Goal: Transaction & Acquisition: Purchase product/service

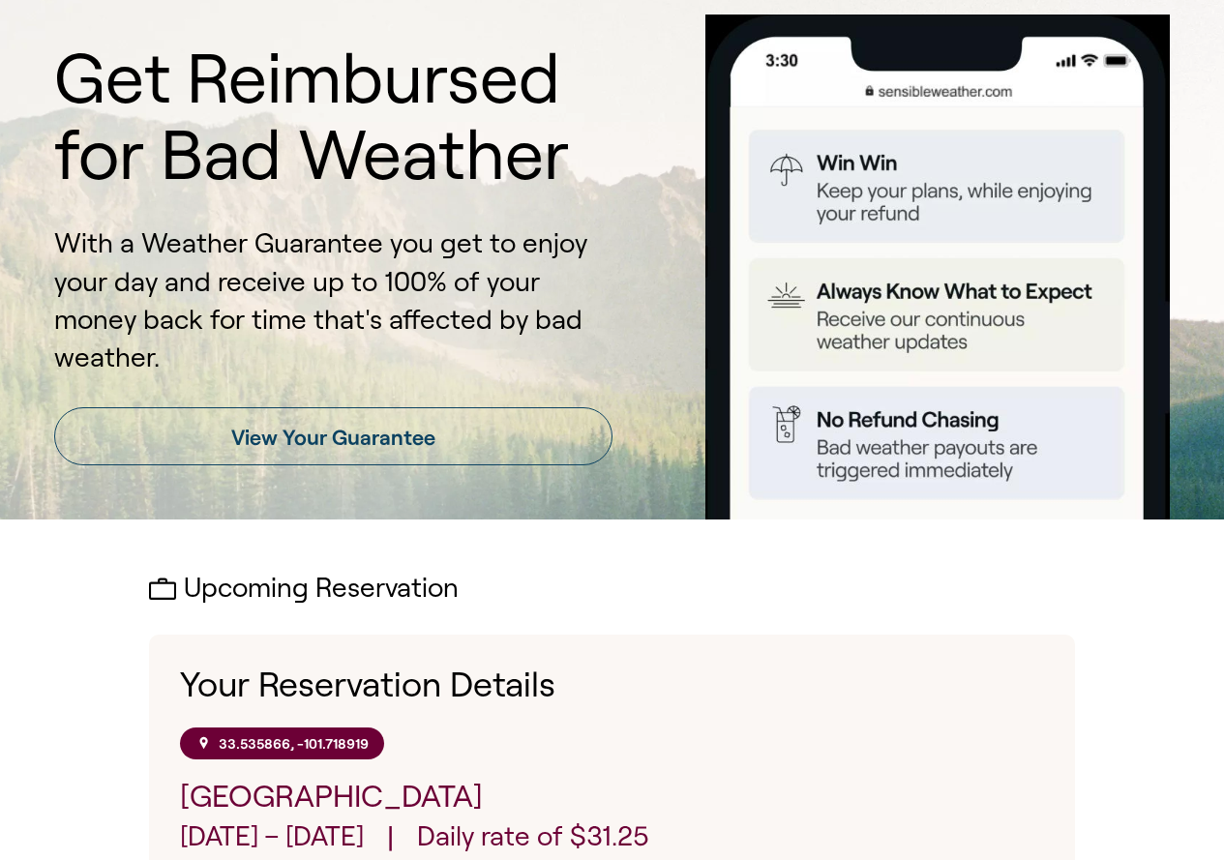
scroll to position [97, 0]
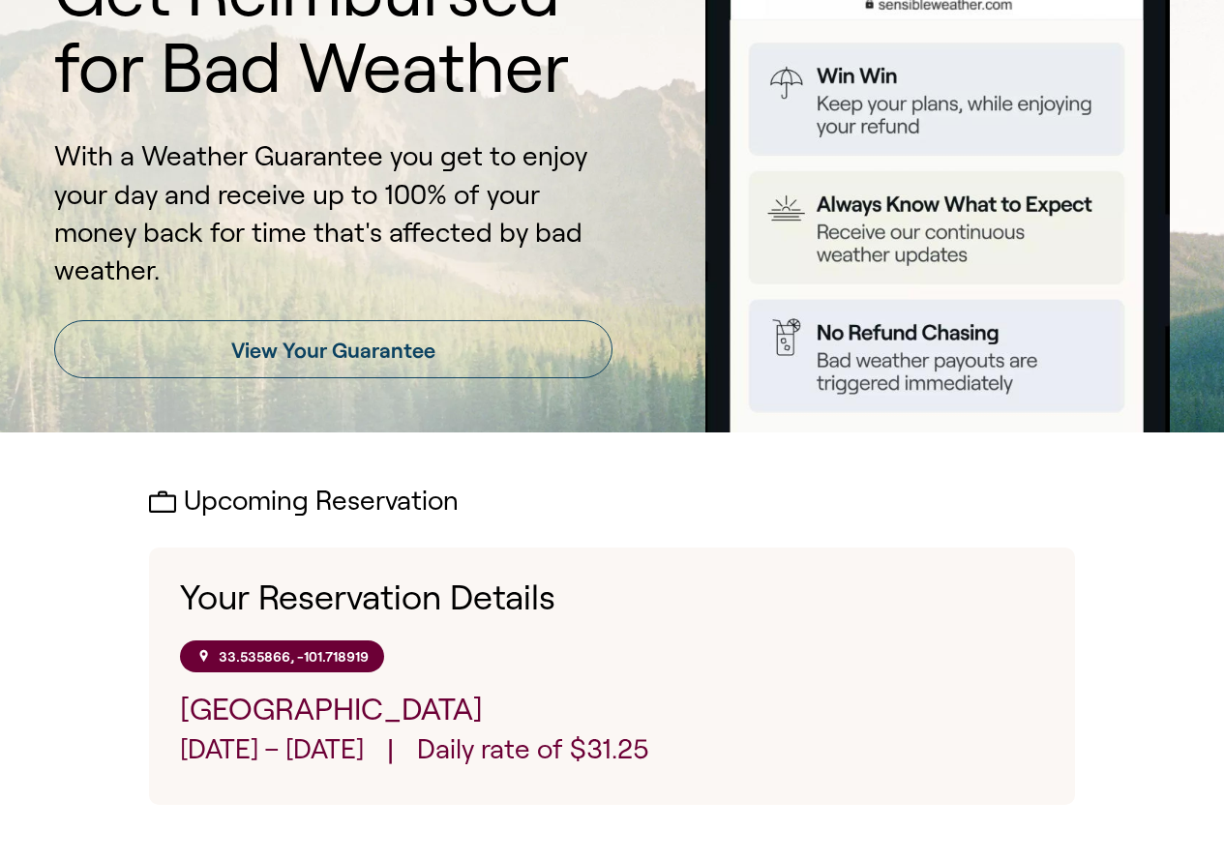
drag, startPoint x: 286, startPoint y: 344, endPoint x: 651, endPoint y: 373, distance: 366.0
click at [286, 344] on link "View Your Guarantee" at bounding box center [333, 349] width 558 height 58
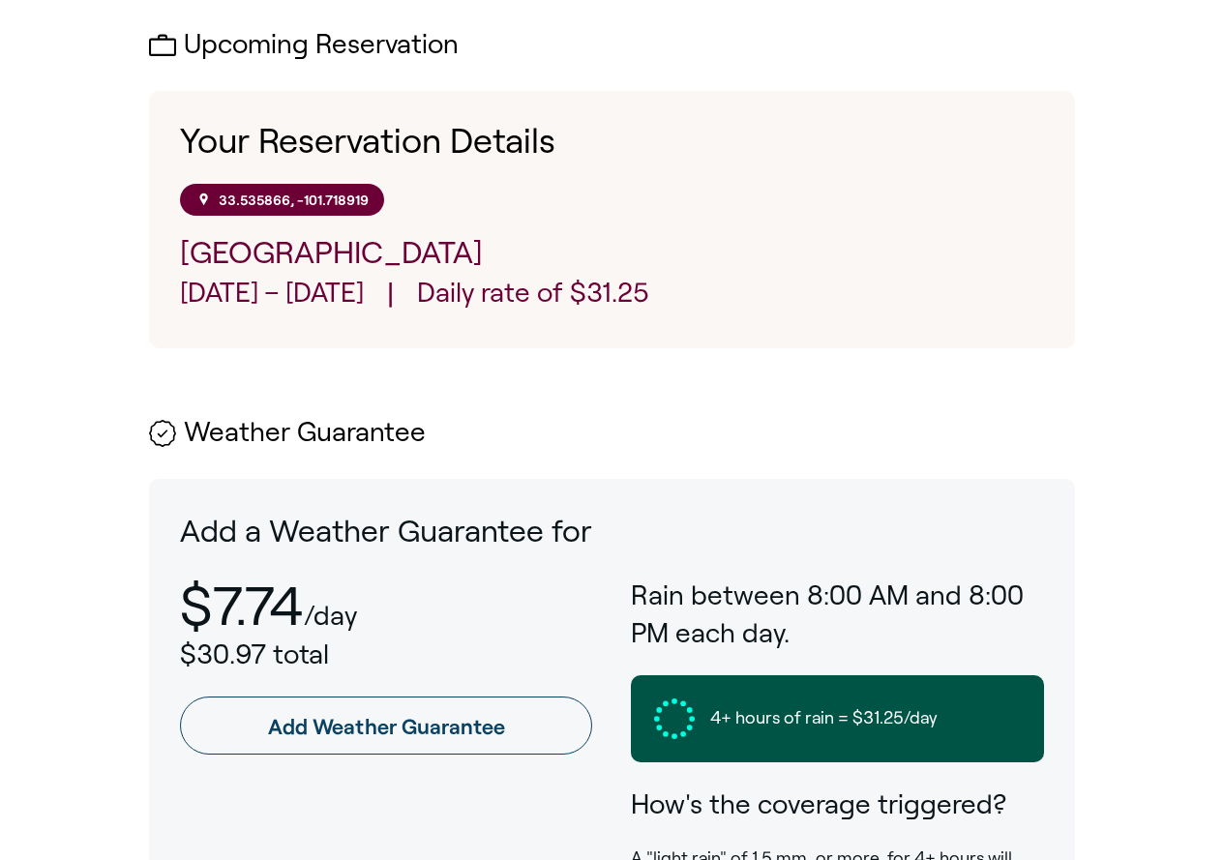
scroll to position [677, 0]
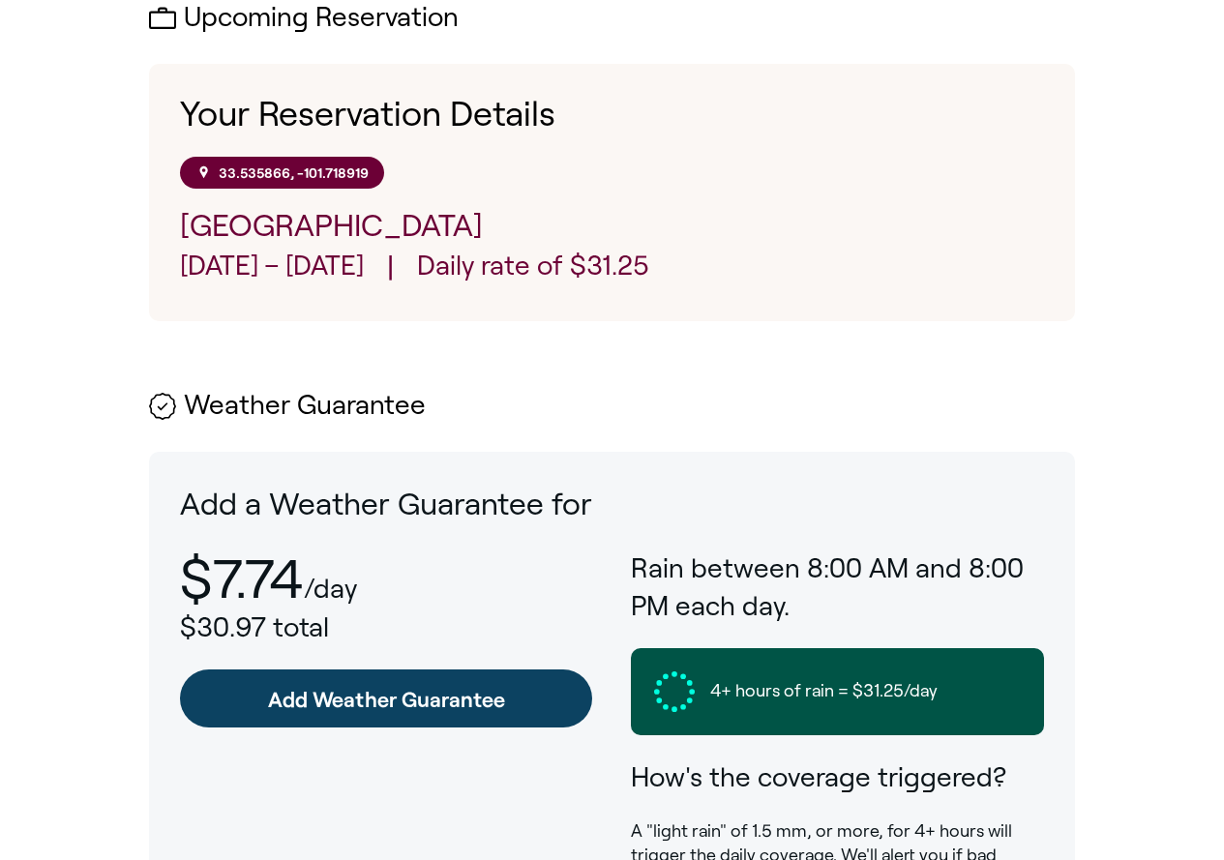
click at [332, 710] on link "Add Weather Guarantee" at bounding box center [386, 699] width 412 height 58
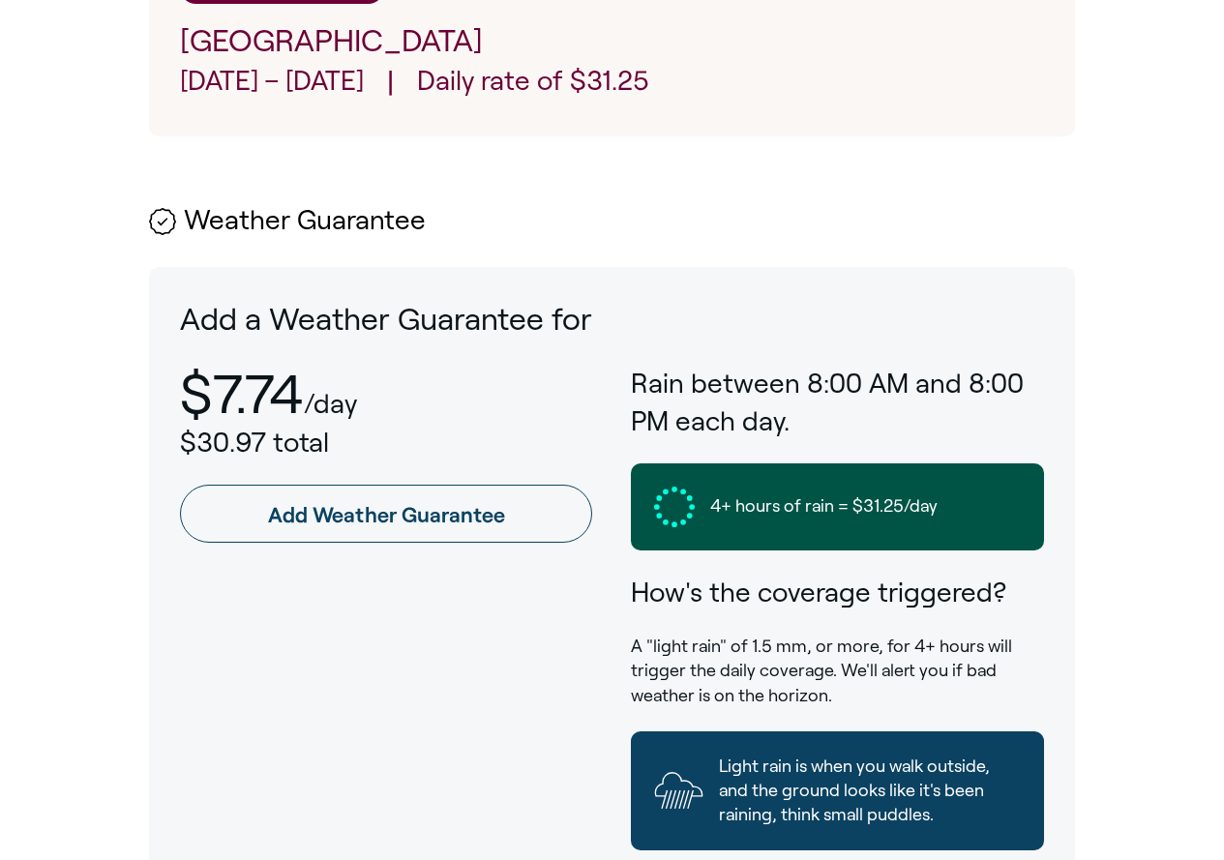
scroll to position [871, 0]
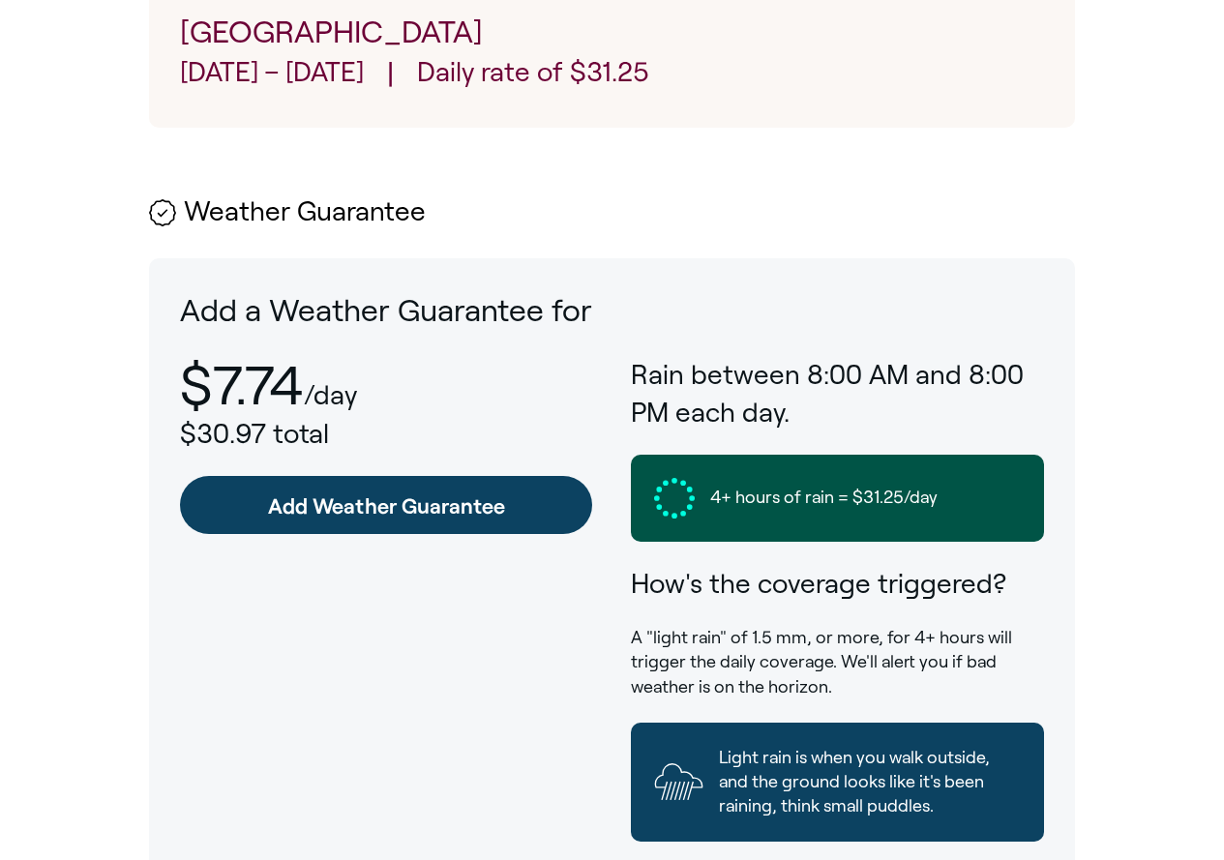
click at [359, 515] on link "Add Weather Guarantee" at bounding box center [386, 505] width 412 height 58
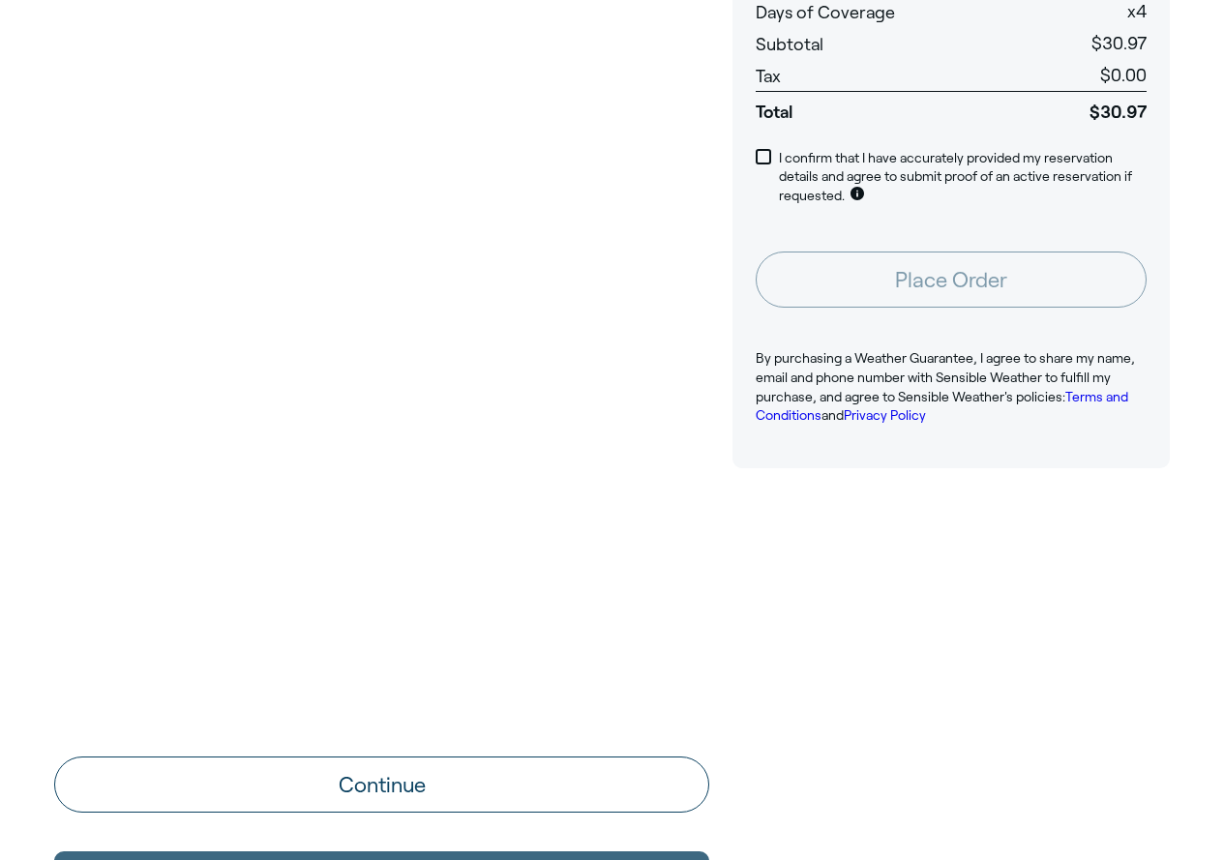
scroll to position [387, 0]
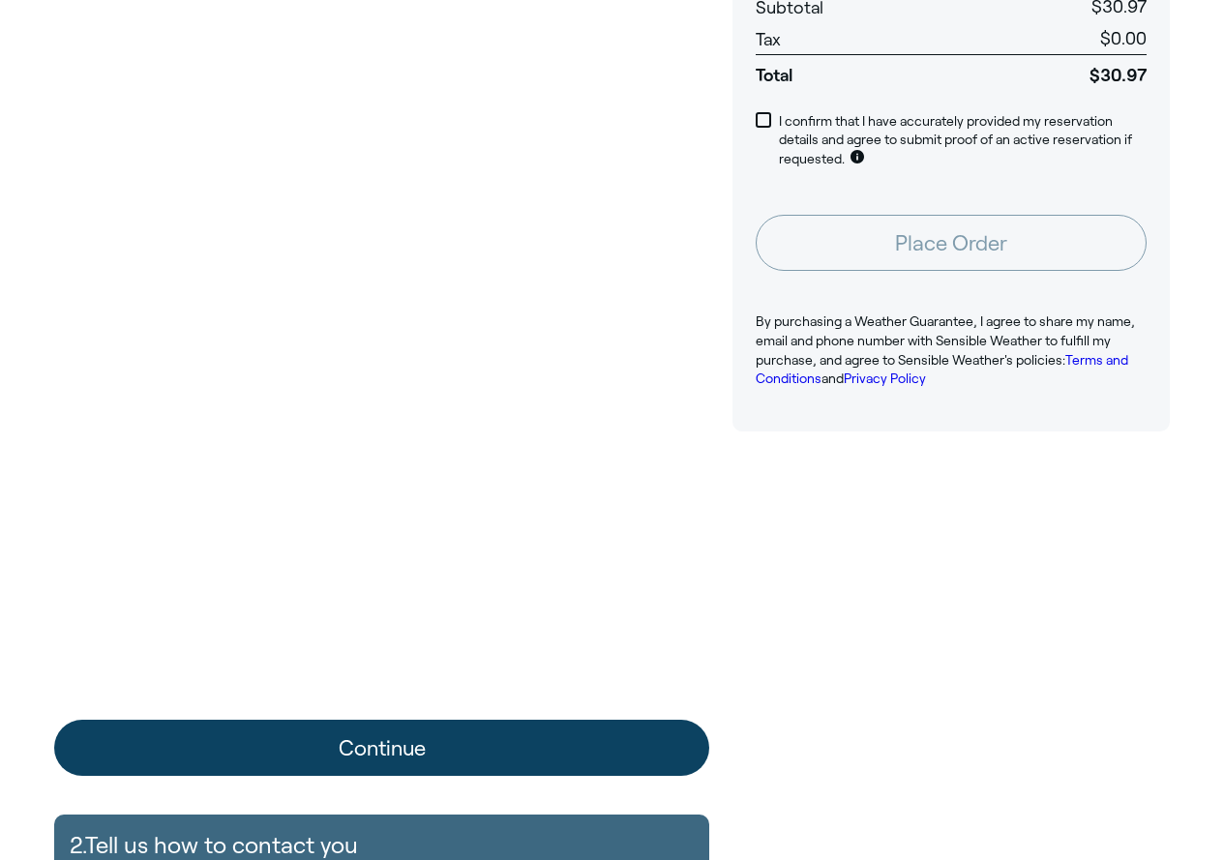
click at [445, 744] on button "Continue" at bounding box center [381, 748] width 655 height 56
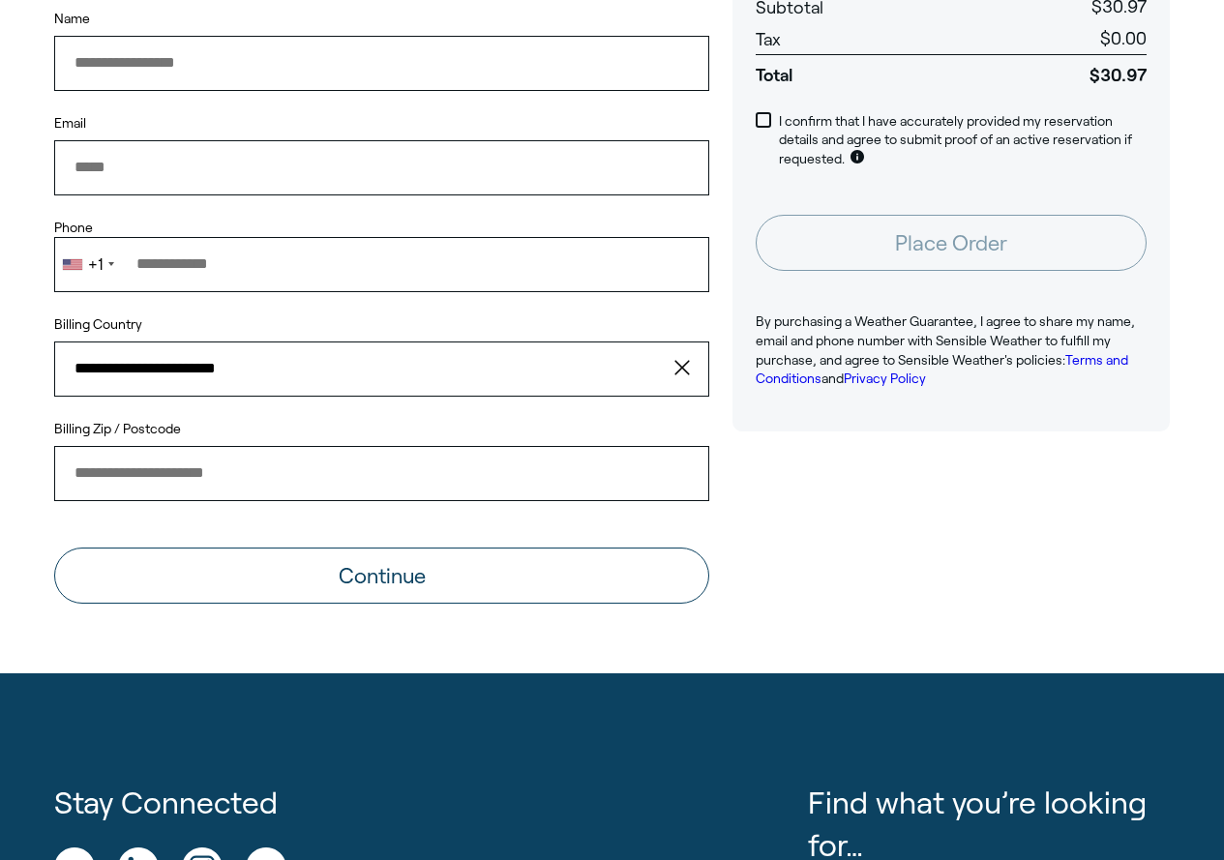
drag, startPoint x: 139, startPoint y: 58, endPoint x: 341, endPoint y: 78, distance: 202.3
click at [139, 58] on input "Name" at bounding box center [381, 63] width 655 height 54
type input "**********"
click at [238, 188] on input "Email" at bounding box center [381, 167] width 655 height 54
type input "**********"
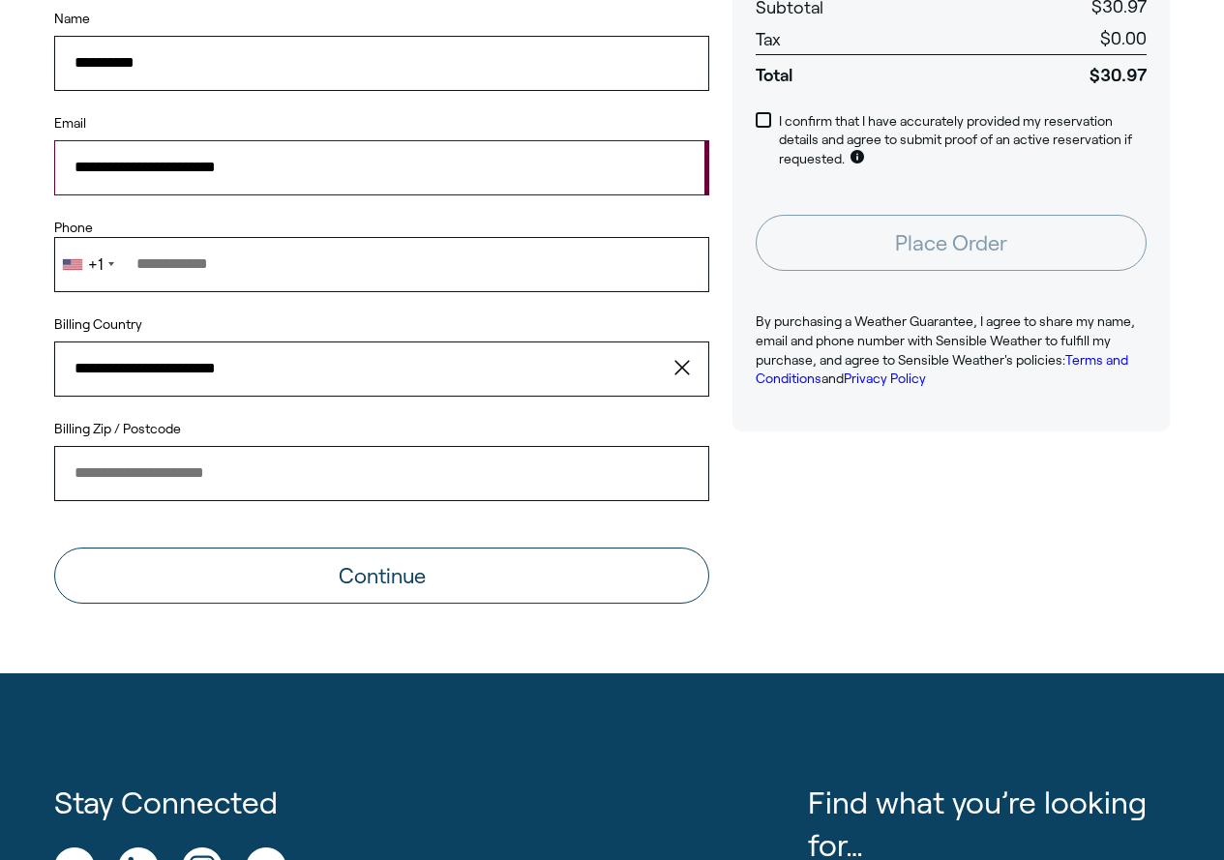
click at [178, 262] on input "Phone" at bounding box center [381, 264] width 655 height 54
type input "**********"
click at [396, 378] on input "**********" at bounding box center [381, 369] width 655 height 54
click at [125, 476] on input "Billing Zip / Postcode" at bounding box center [381, 473] width 655 height 54
type input "*****"
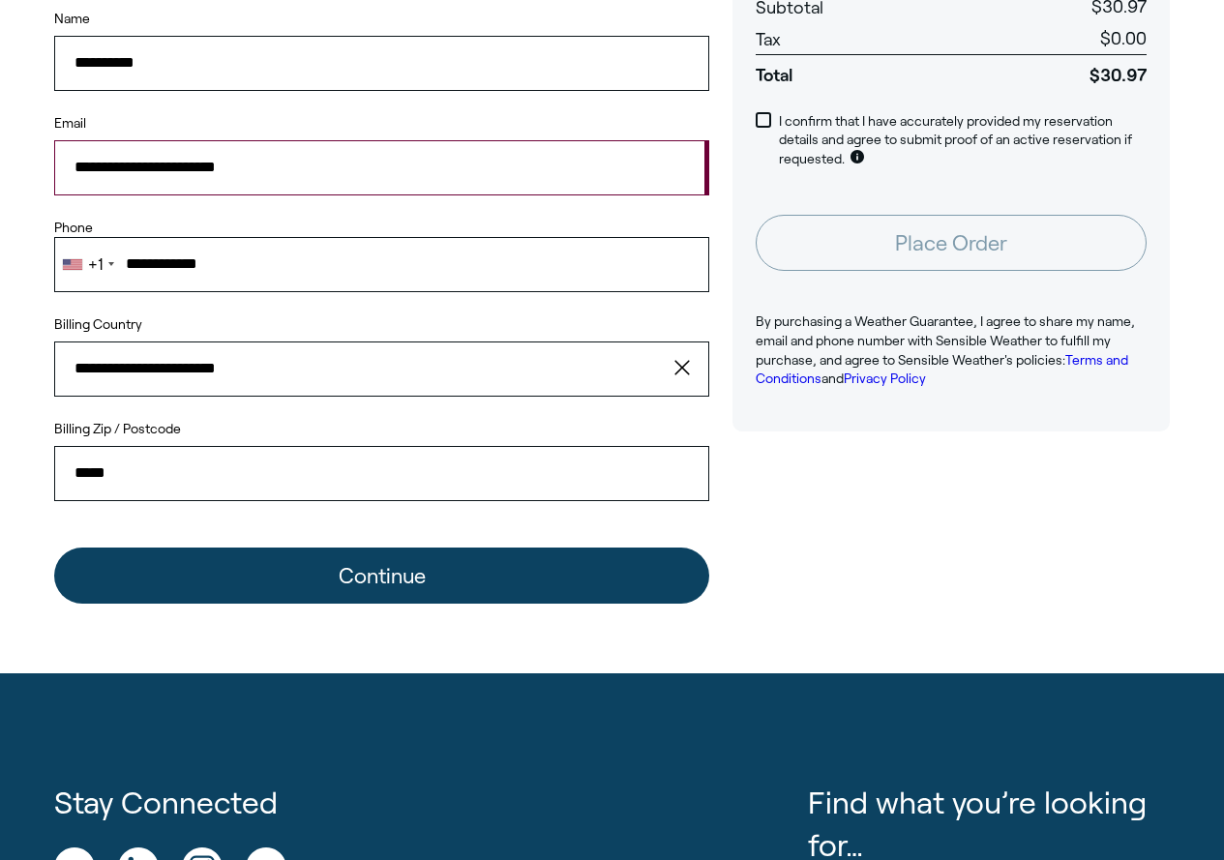
click at [560, 580] on button "Continue" at bounding box center [381, 576] width 655 height 56
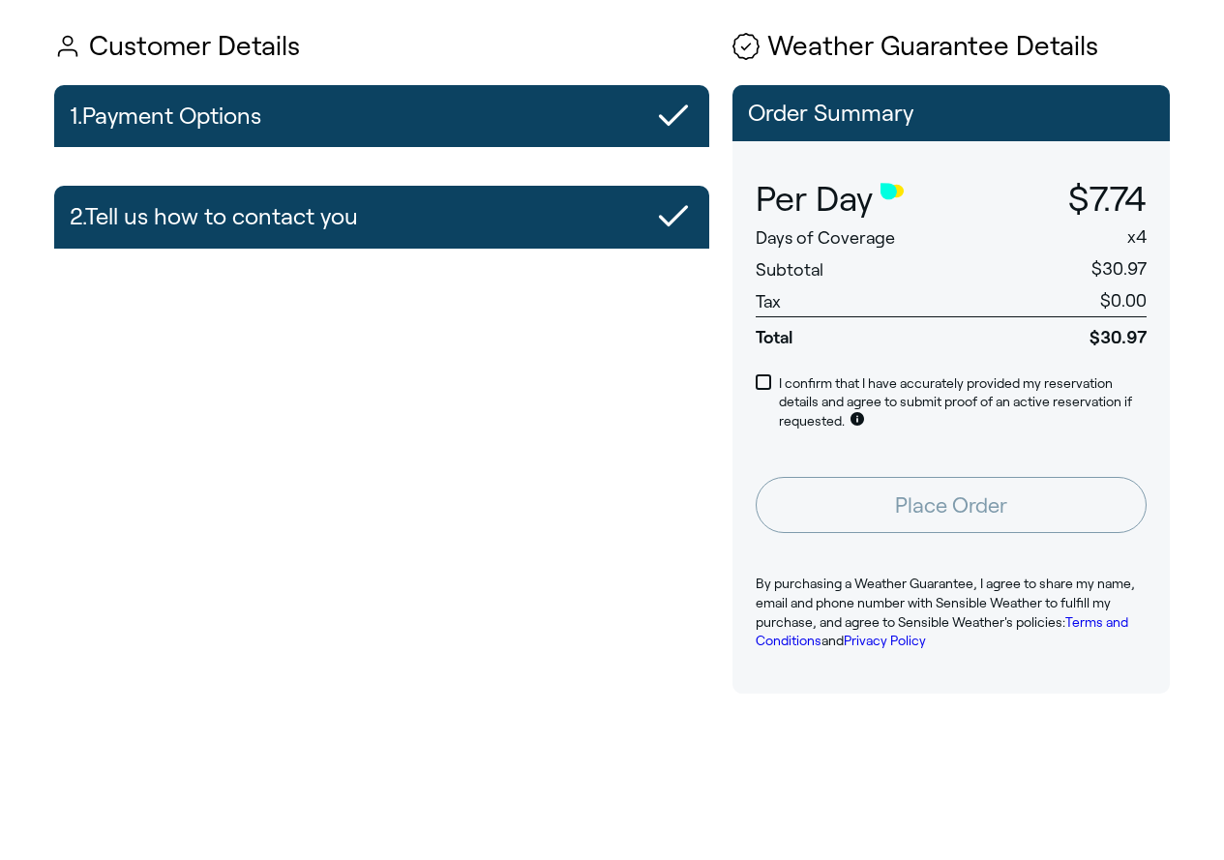
scroll to position [97, 0]
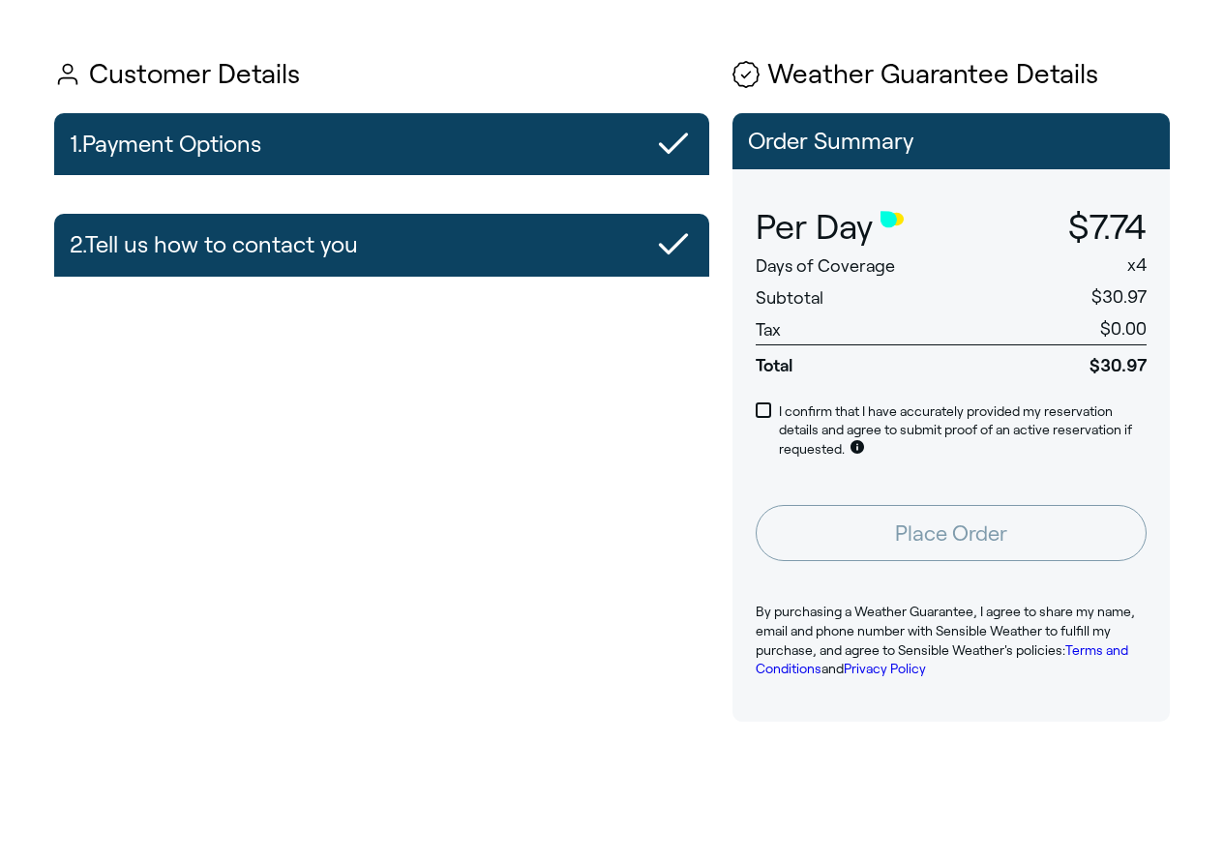
click at [751, 408] on div "I confirm that I have accurately provided my reservation details and agree to s…" at bounding box center [951, 431] width 437 height 104
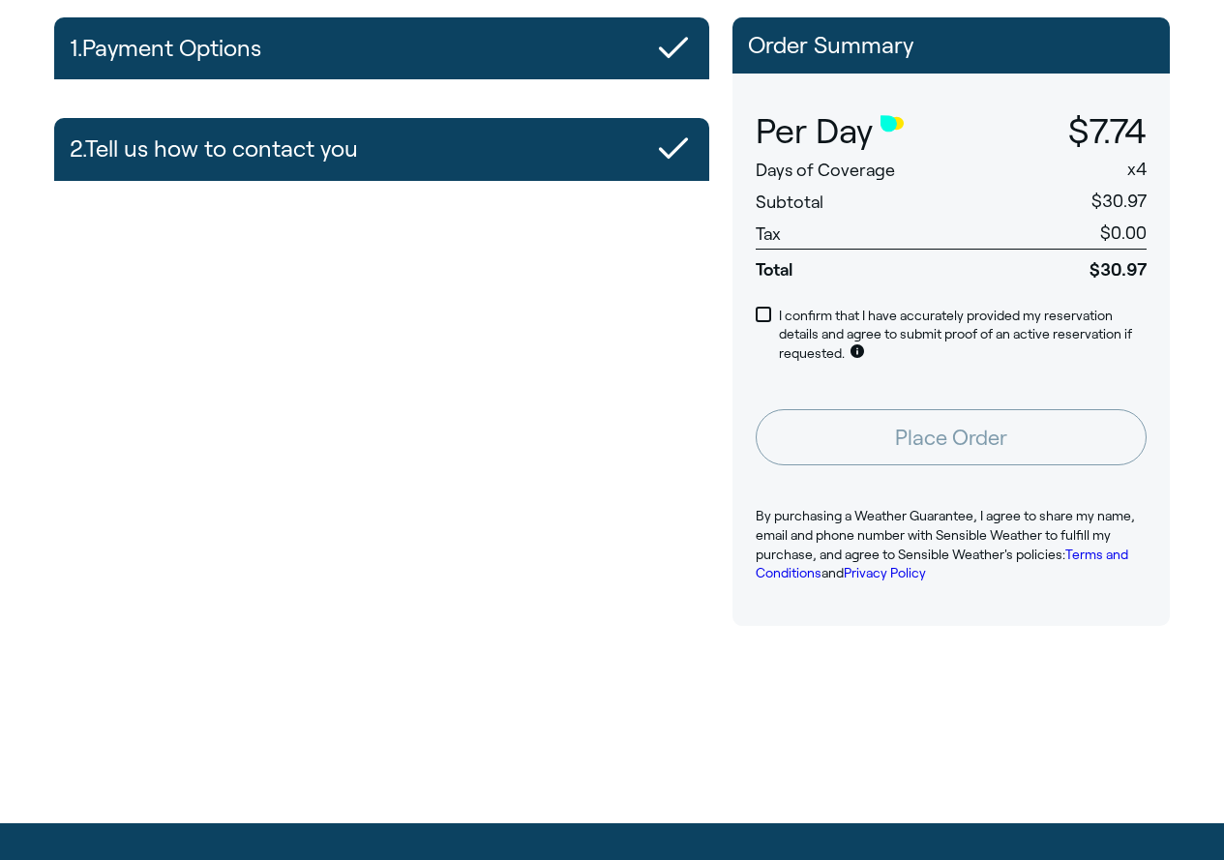
scroll to position [194, 0]
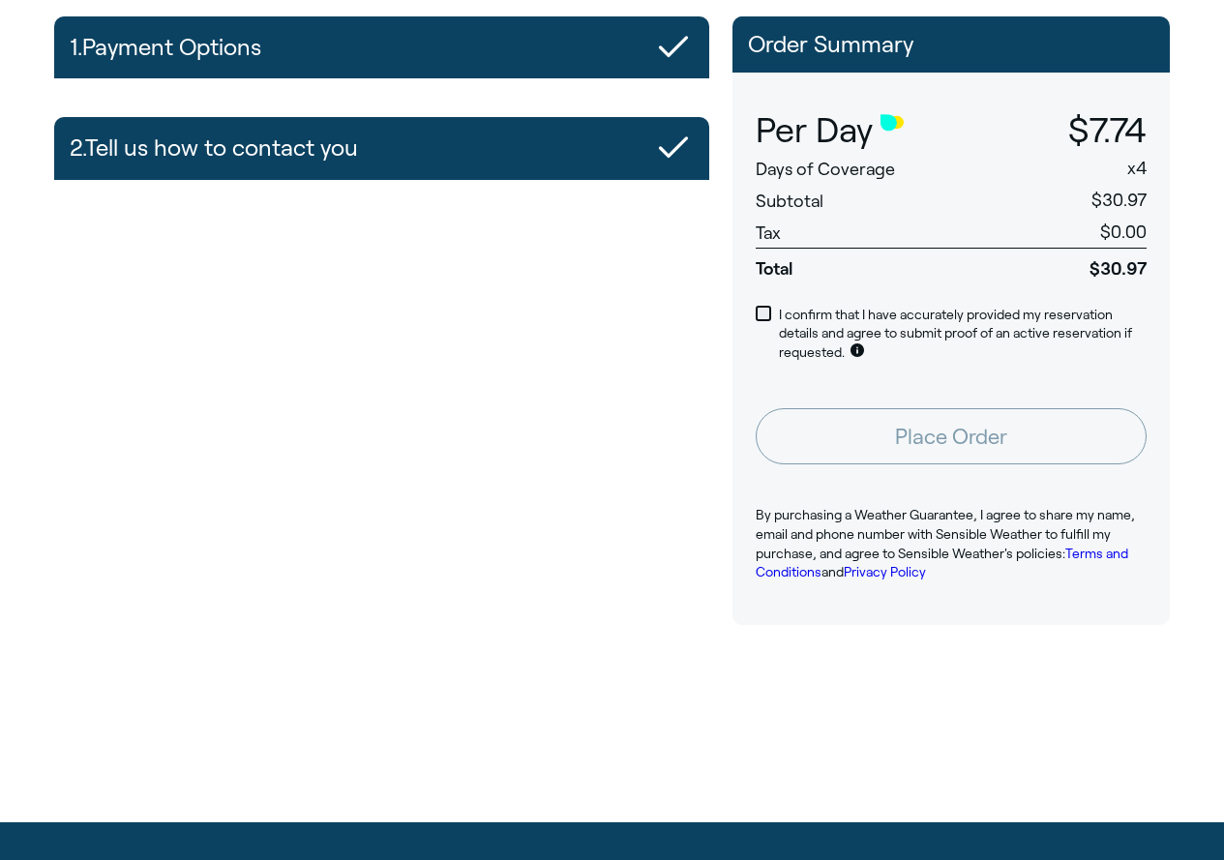
click at [758, 312] on span at bounding box center [763, 313] width 15 height 15
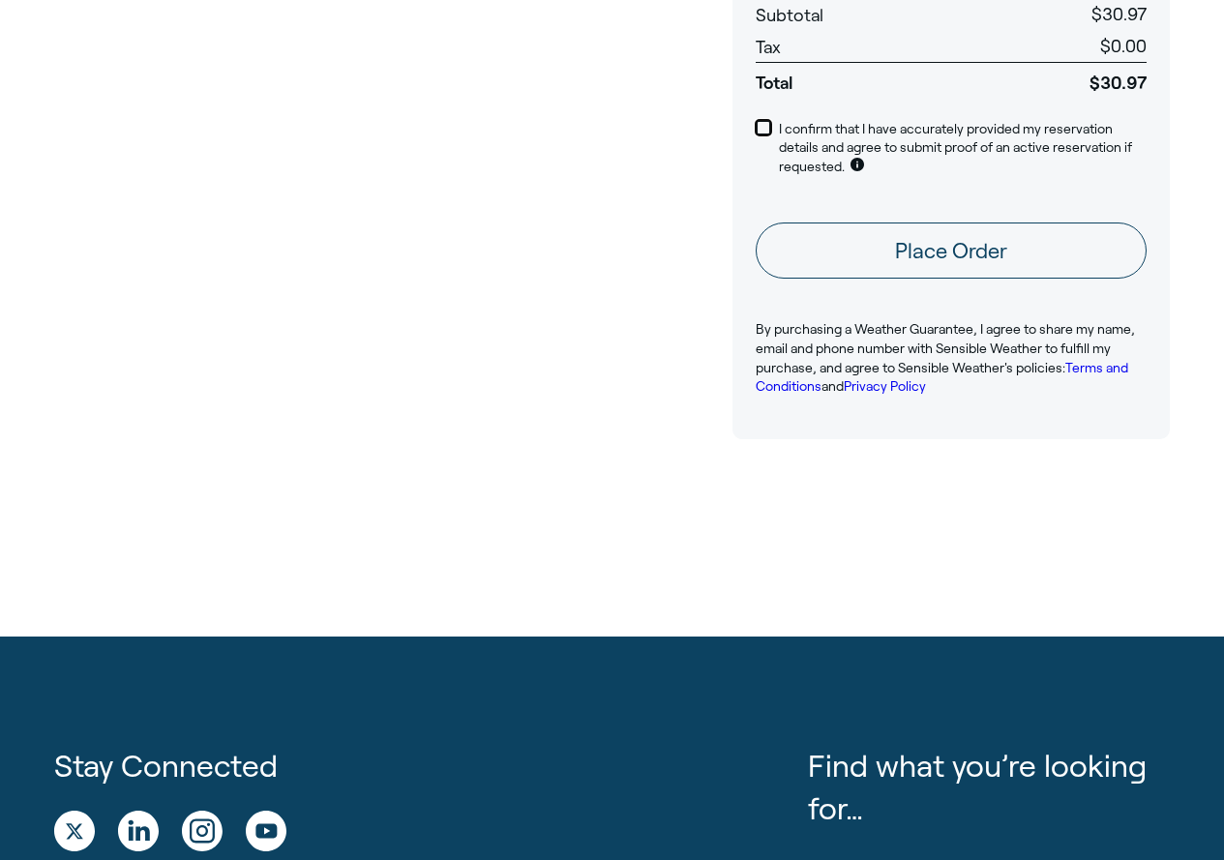
scroll to position [387, 0]
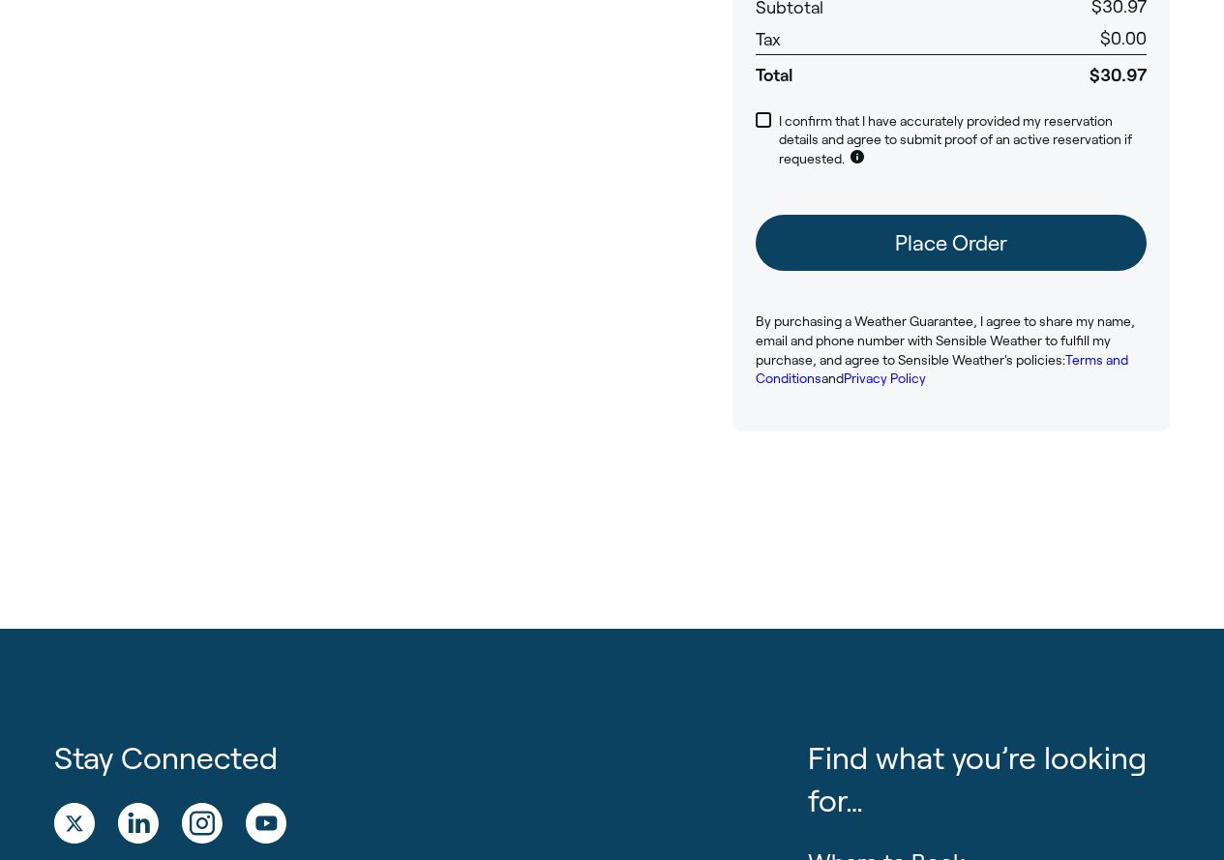
click at [911, 249] on button "Place Order" at bounding box center [951, 243] width 391 height 56
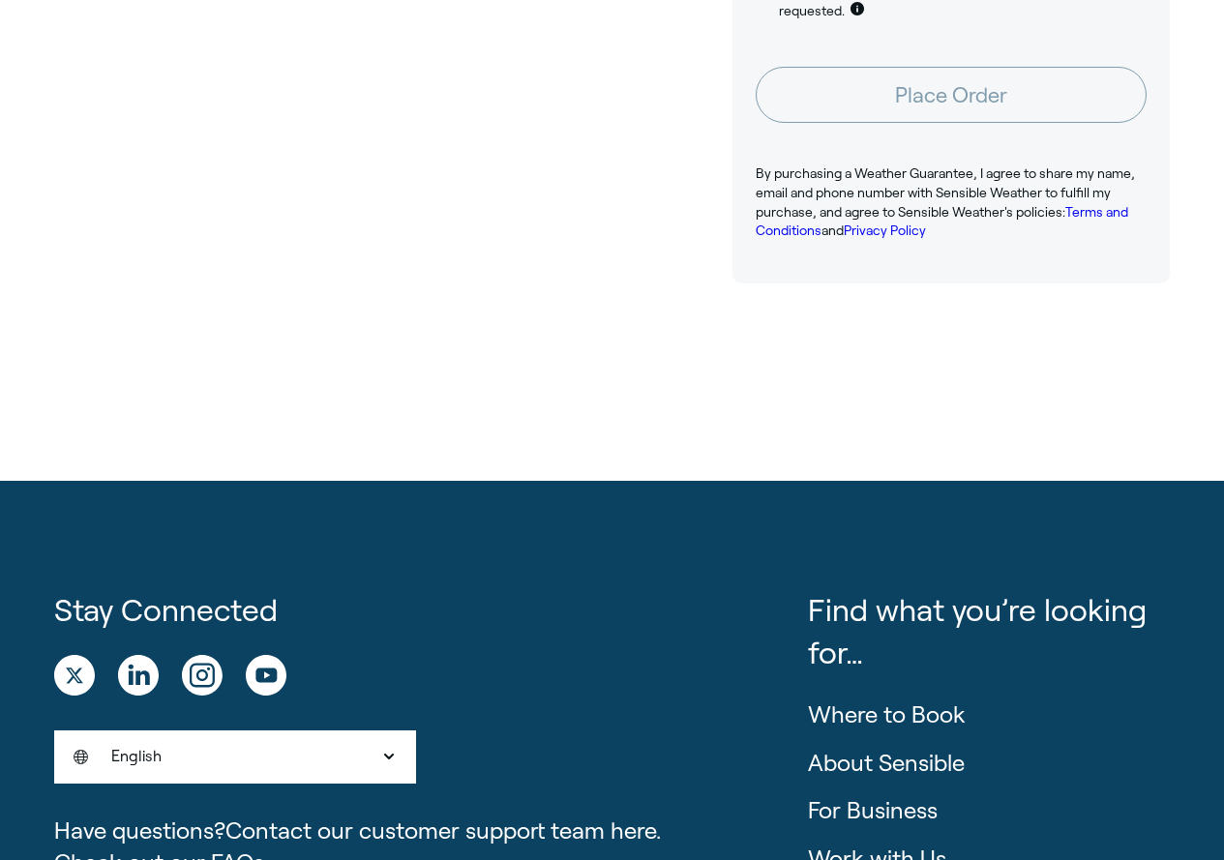
scroll to position [290, 0]
